Goal: Task Accomplishment & Management: Manage account settings

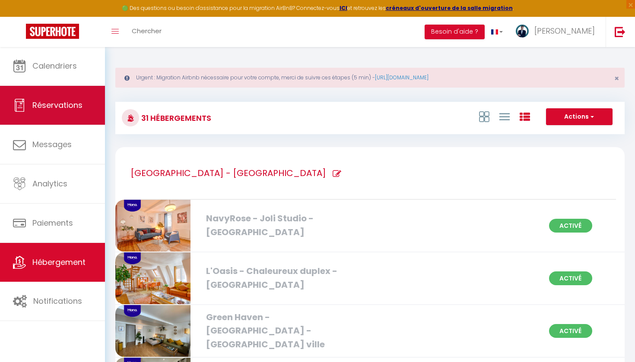
click at [32, 86] on link "Réservations" at bounding box center [52, 105] width 105 height 39
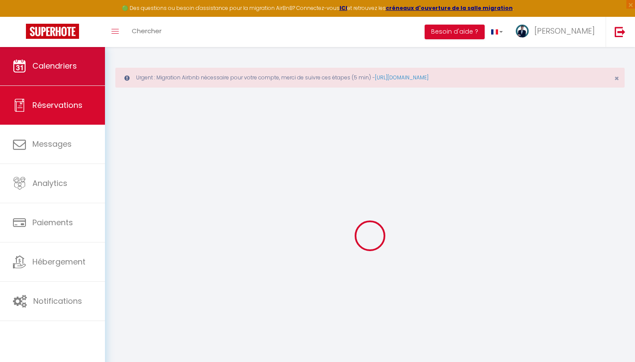
click at [49, 53] on link "Calendriers" at bounding box center [52, 66] width 105 height 39
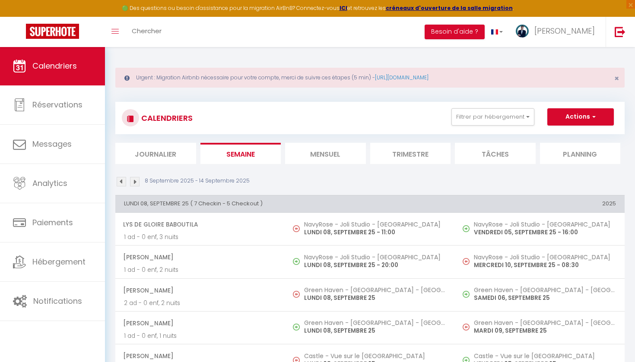
click at [288, 161] on li "Mensuel" at bounding box center [325, 153] width 81 height 21
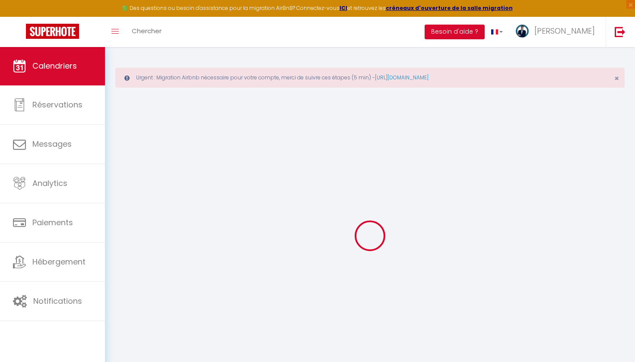
select select
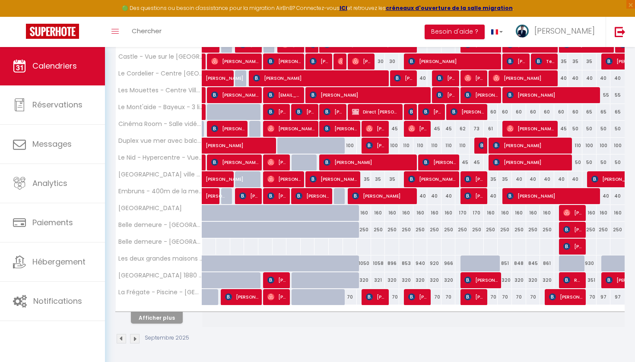
click at [155, 315] on button "Afficher plus" at bounding box center [157, 318] width 52 height 12
select select
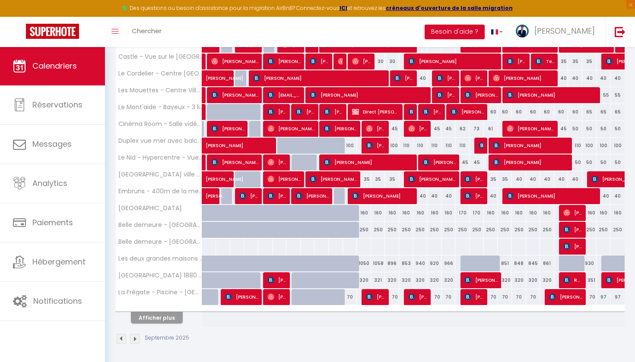
select select
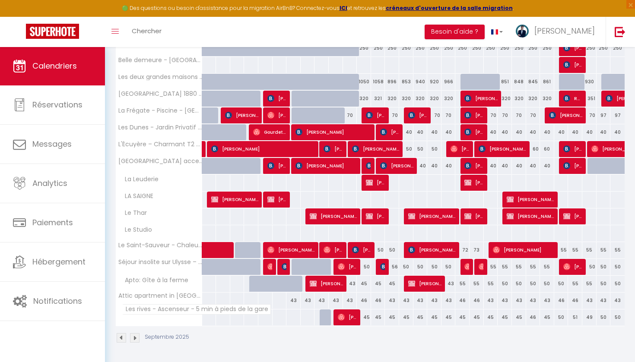
scroll to position [445, 0]
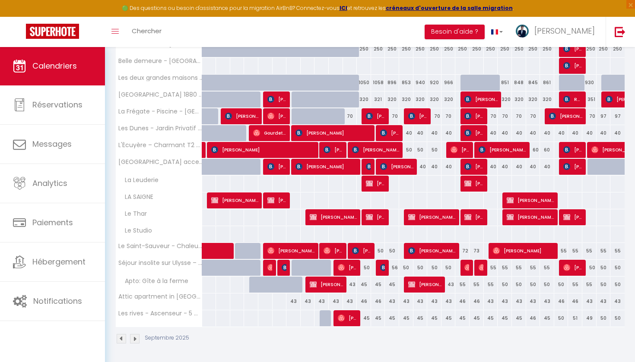
click at [349, 270] on span "[PERSON_NAME]" at bounding box center [347, 268] width 19 height 16
select select "OK"
select select "0"
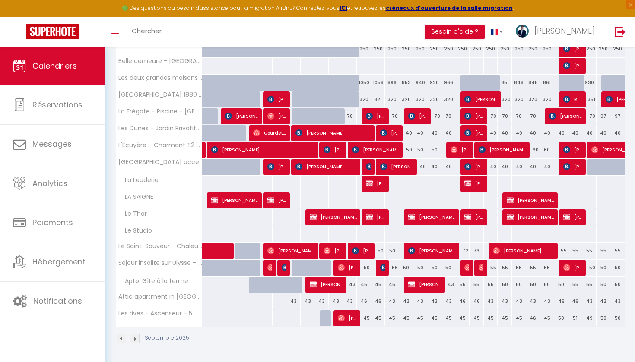
select select "1"
select select
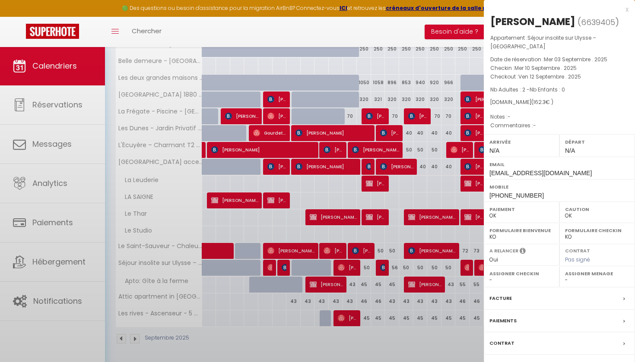
select select "31015"
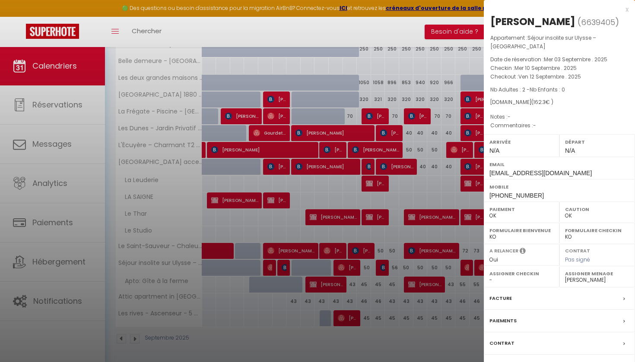
click at [366, 296] on div at bounding box center [317, 181] width 635 height 362
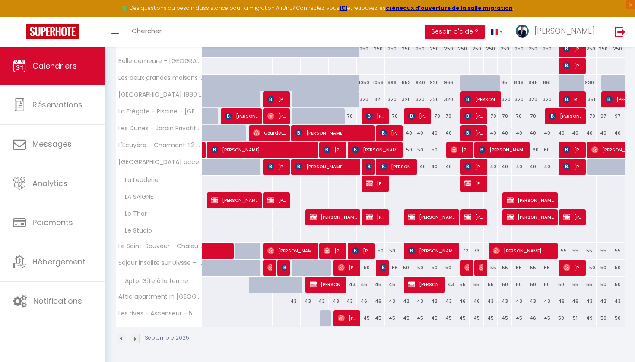
click at [382, 269] on img at bounding box center [383, 267] width 7 height 7
select select "KO"
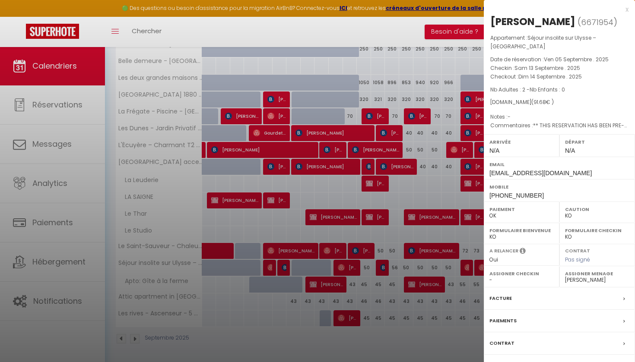
click at [392, 221] on div at bounding box center [317, 181] width 635 height 362
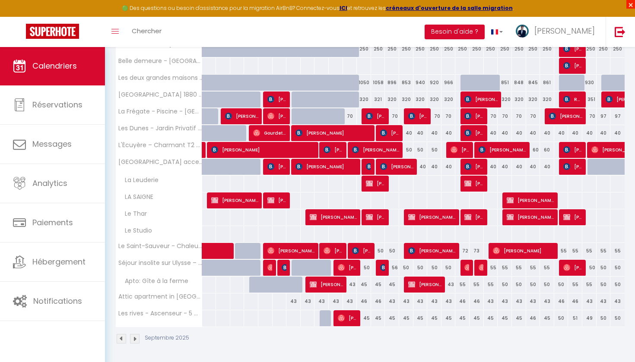
drag, startPoint x: 482, startPoint y: 10, endPoint x: 632, endPoint y: 4, distance: 150.0
click at [632, 4] on span "×" at bounding box center [630, 4] width 9 height 9
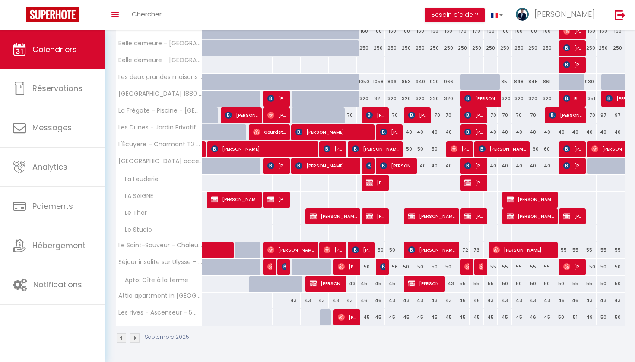
scroll to position [428, 0]
